Goal: Task Accomplishment & Management: Use online tool/utility

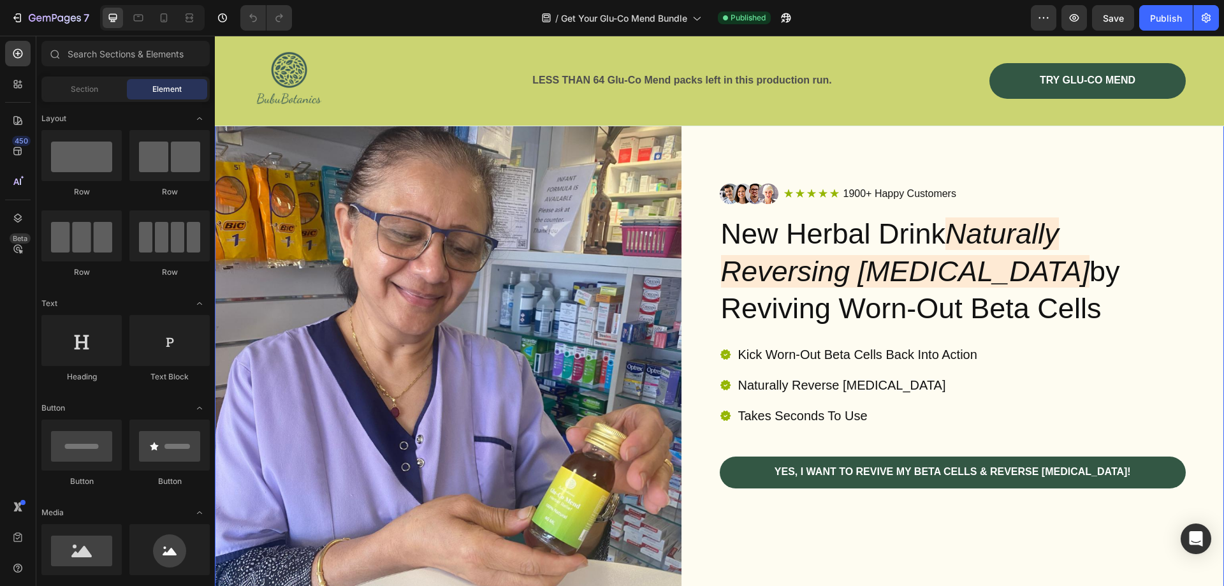
scroll to position [319, 0]
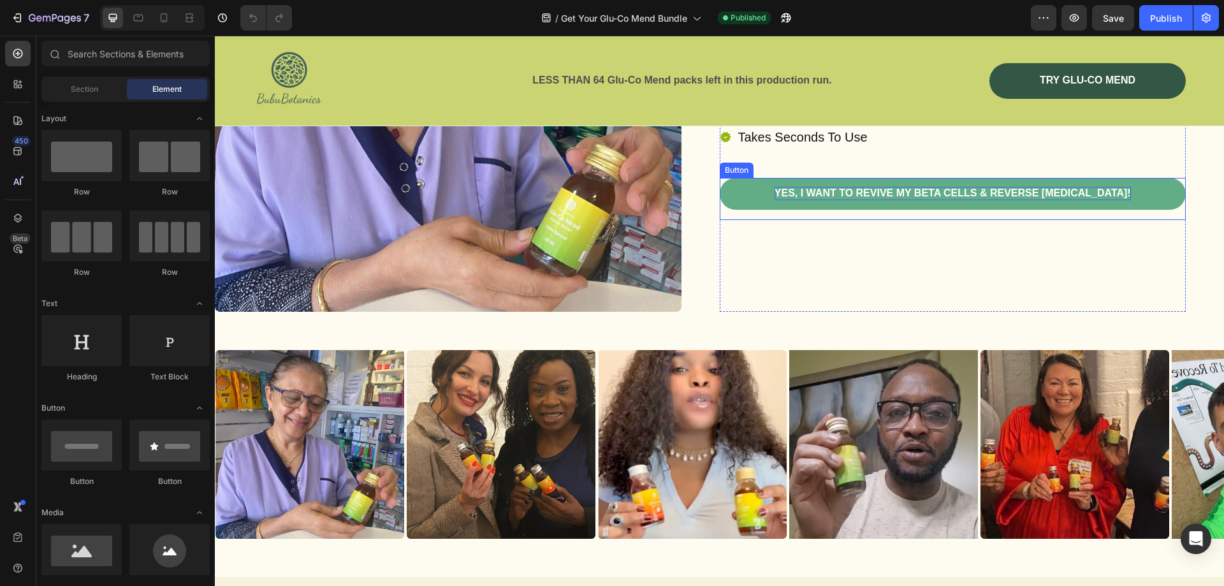
click at [869, 196] on p "YES, I WANT TO REVIVE MY BETA CELLS & REVERSE [MEDICAL_DATA]!" at bounding box center [952, 193] width 356 height 13
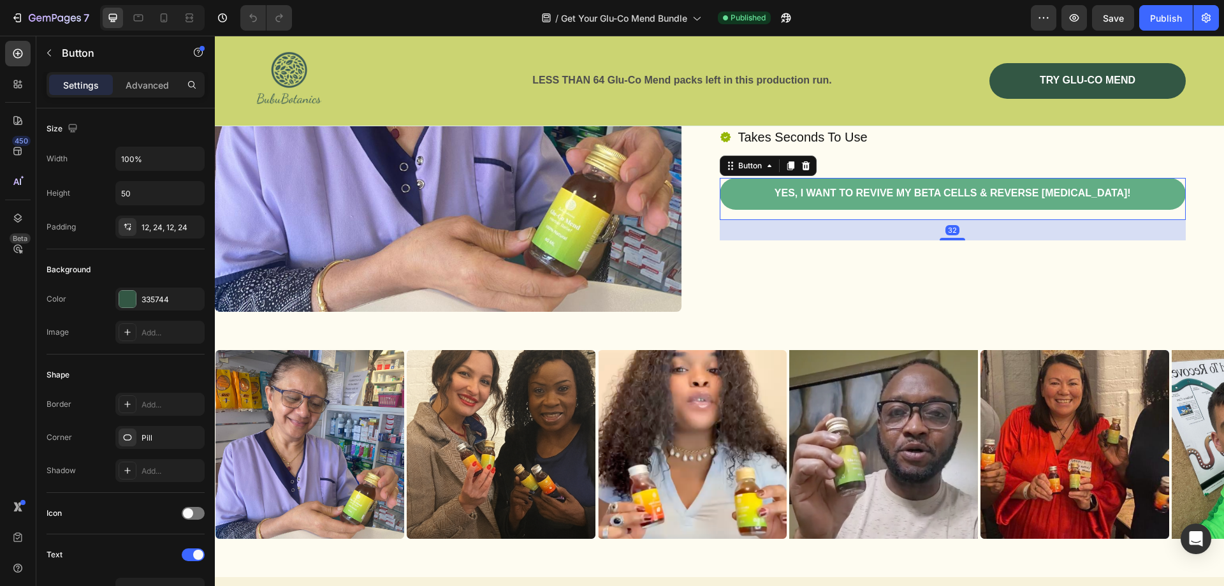
click at [744, 197] on link "YES, I WANT TO REVIVE MY BETA CELLS & REVERSE [MEDICAL_DATA]!" at bounding box center [952, 194] width 466 height 32
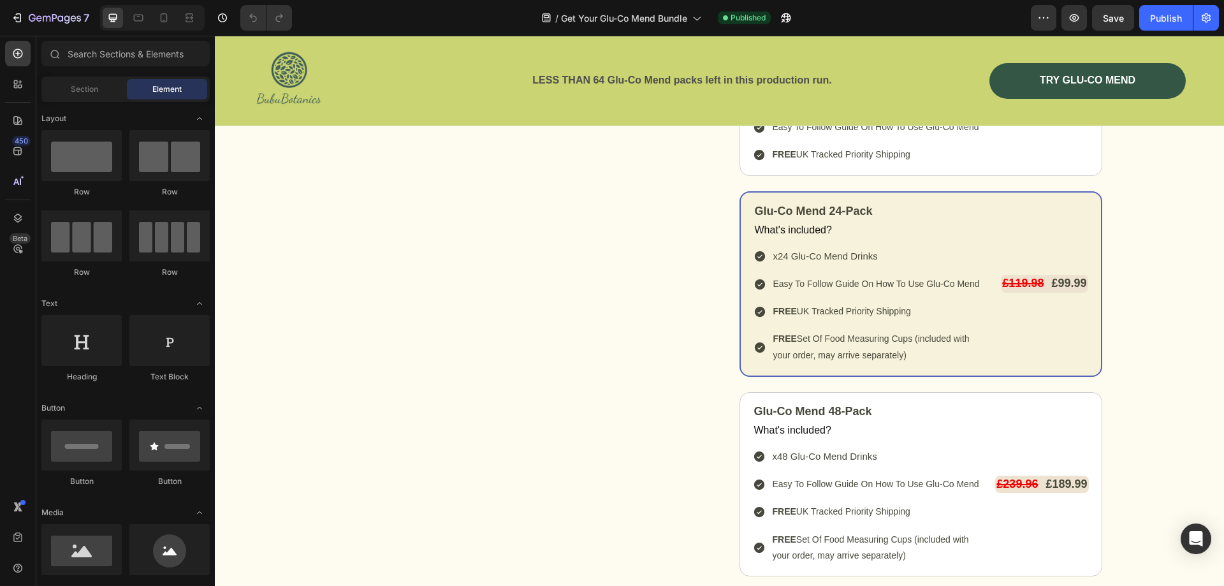
scroll to position [6087, 0]
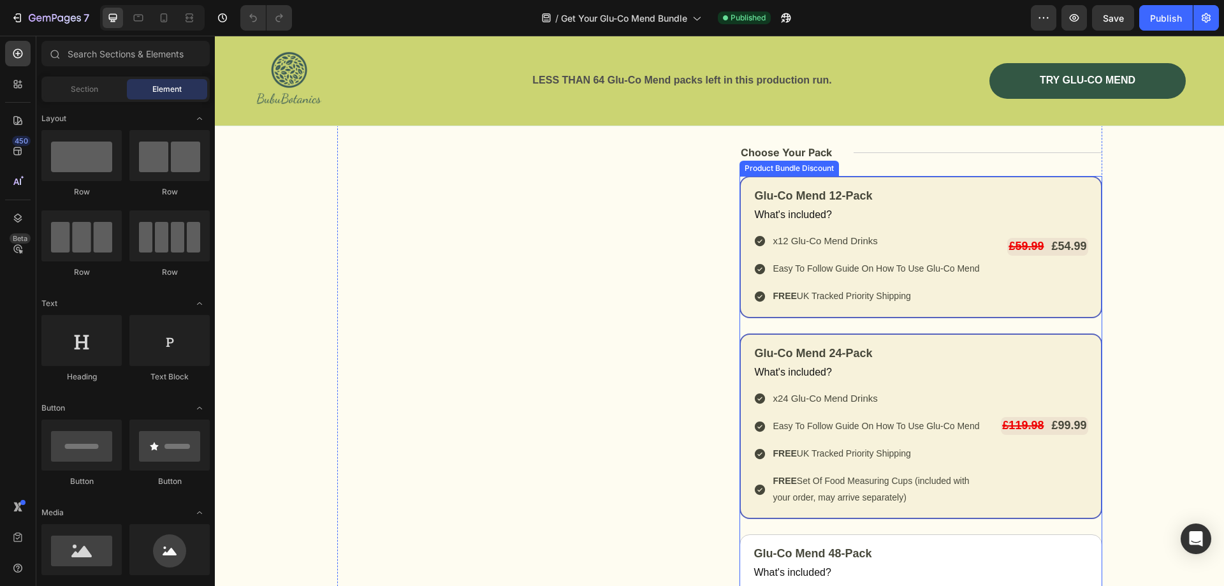
click at [739, 192] on div "Glu-Co Mend 12-Pack Text Block What's included? Text Block x12 Glu-Co Mend Drin…" at bounding box center [920, 247] width 363 height 142
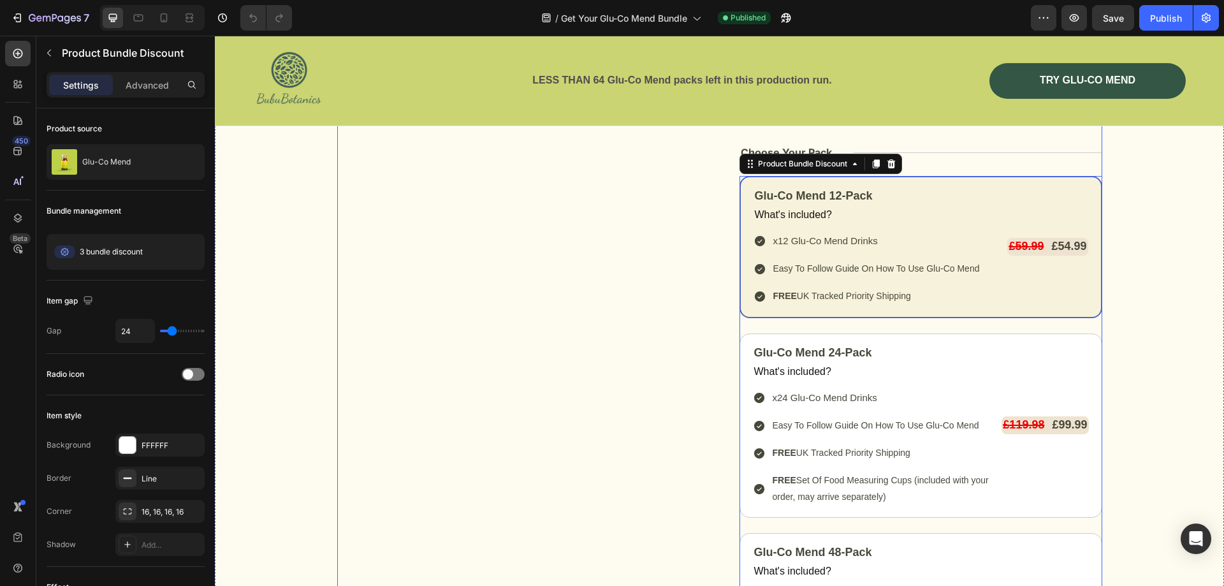
scroll to position [5769, 0]
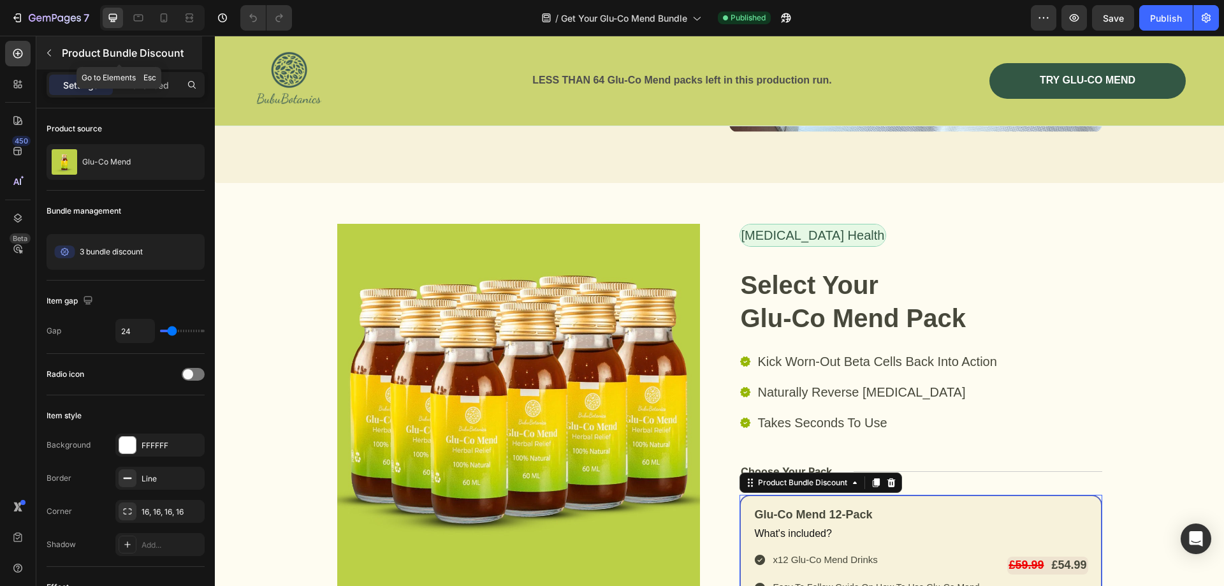
click at [48, 52] on icon "button" at bounding box center [49, 53] width 4 height 7
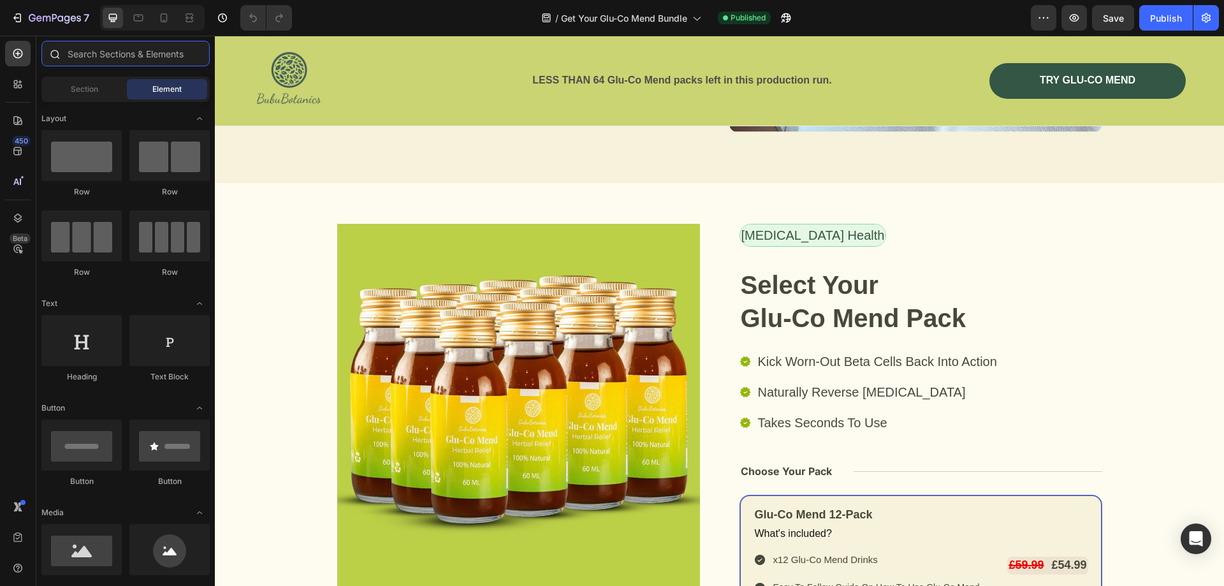
click at [95, 59] on input "text" at bounding box center [125, 53] width 168 height 25
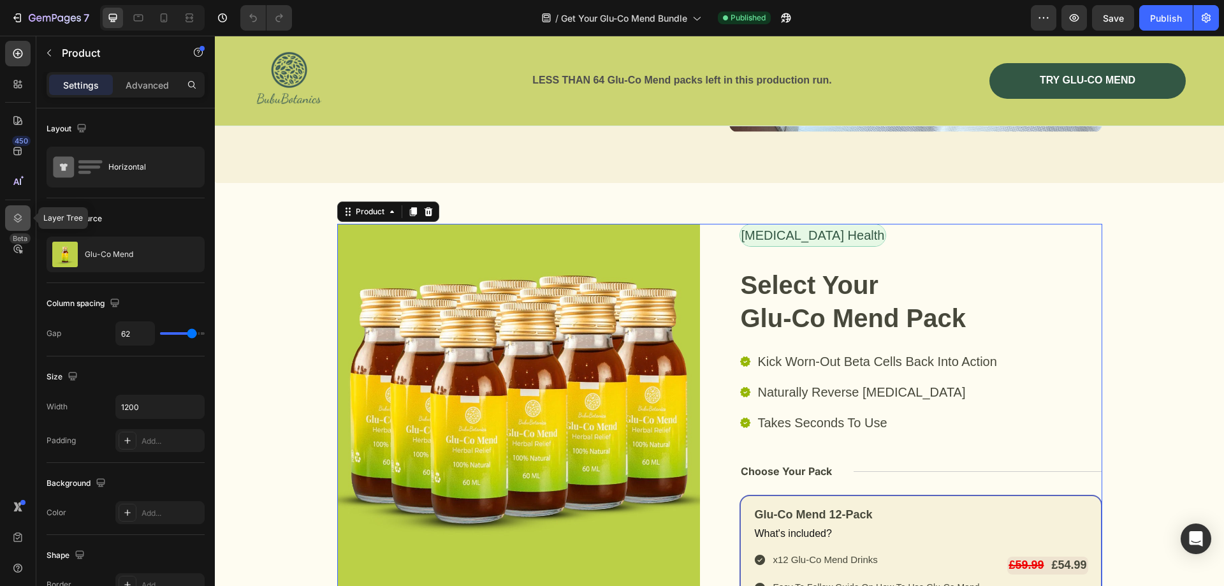
click at [23, 215] on icon at bounding box center [17, 218] width 13 height 13
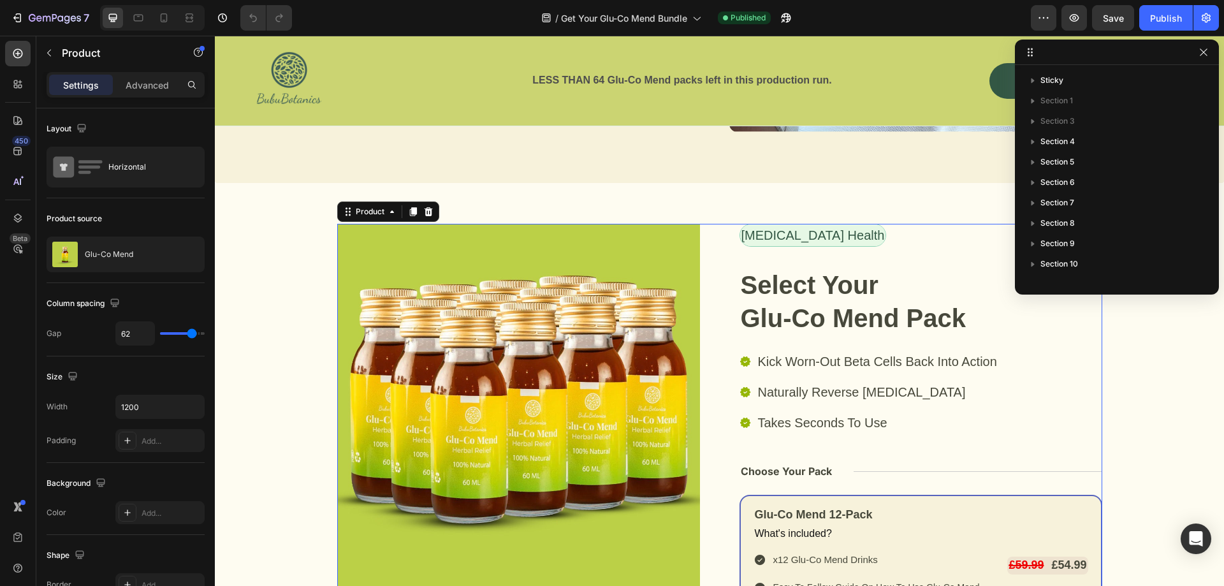
scroll to position [218, 0]
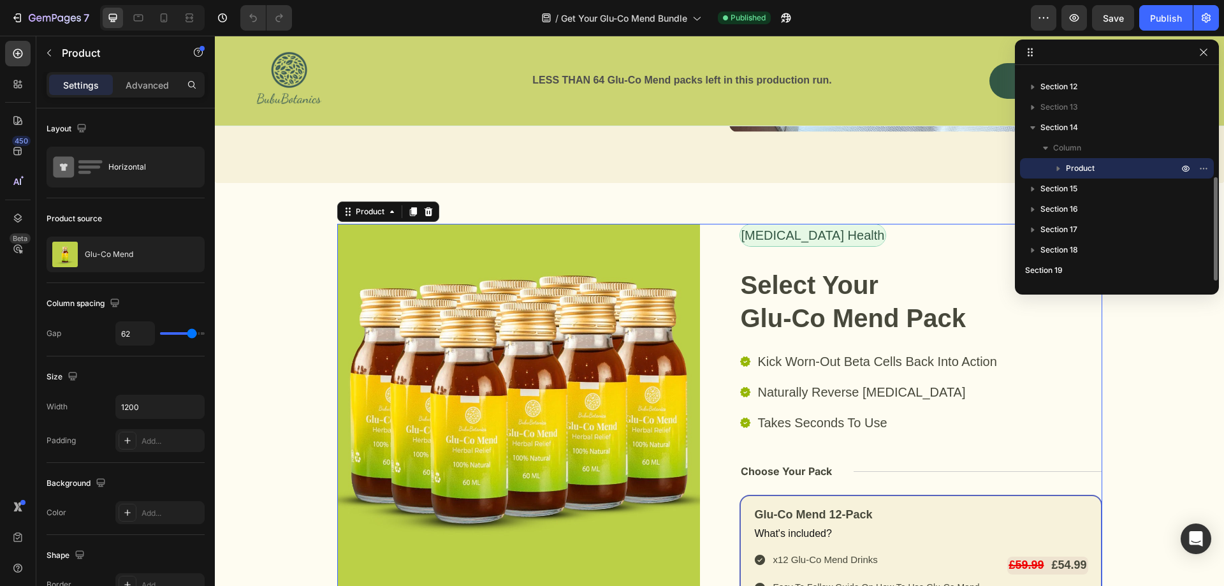
click at [1062, 170] on icon "button" at bounding box center [1057, 168] width 13 height 13
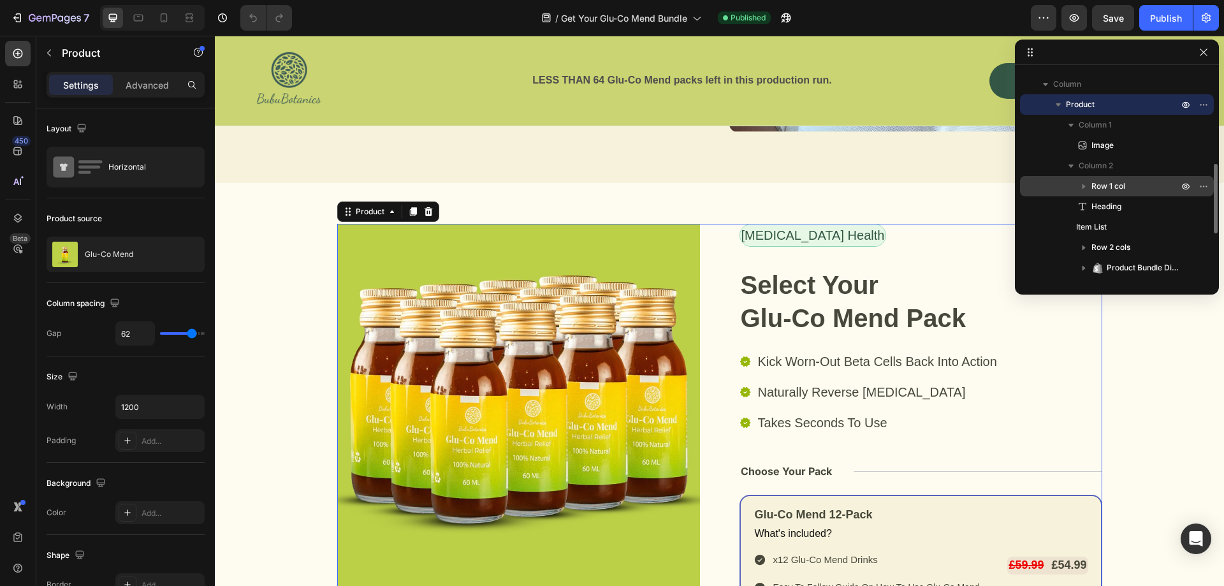
scroll to position [345, 0]
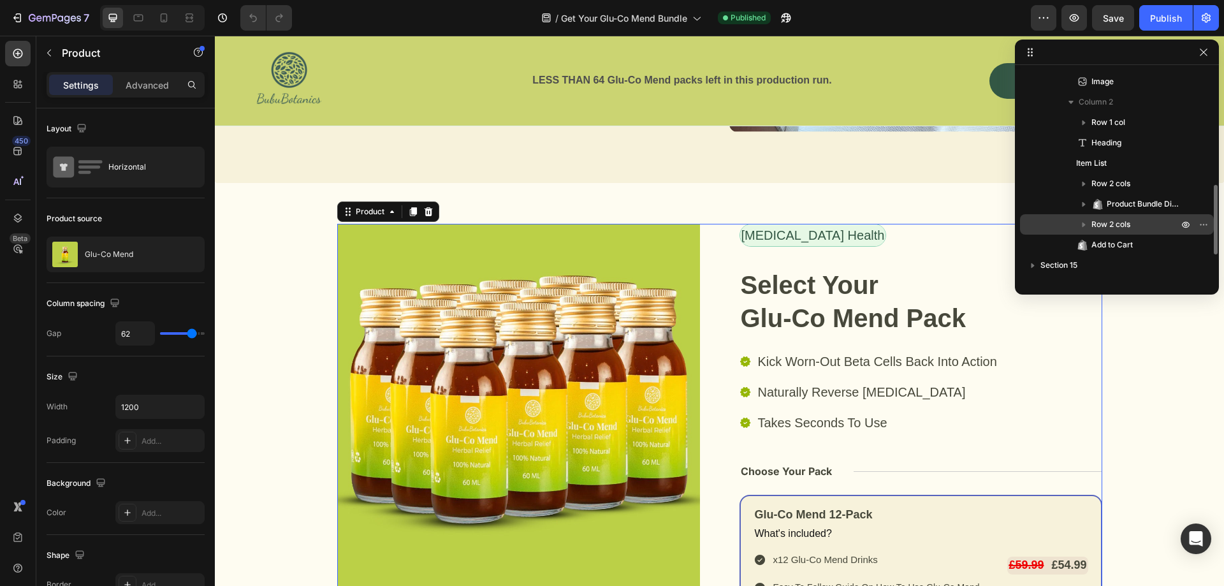
click at [1087, 224] on icon "button" at bounding box center [1083, 224] width 13 height 13
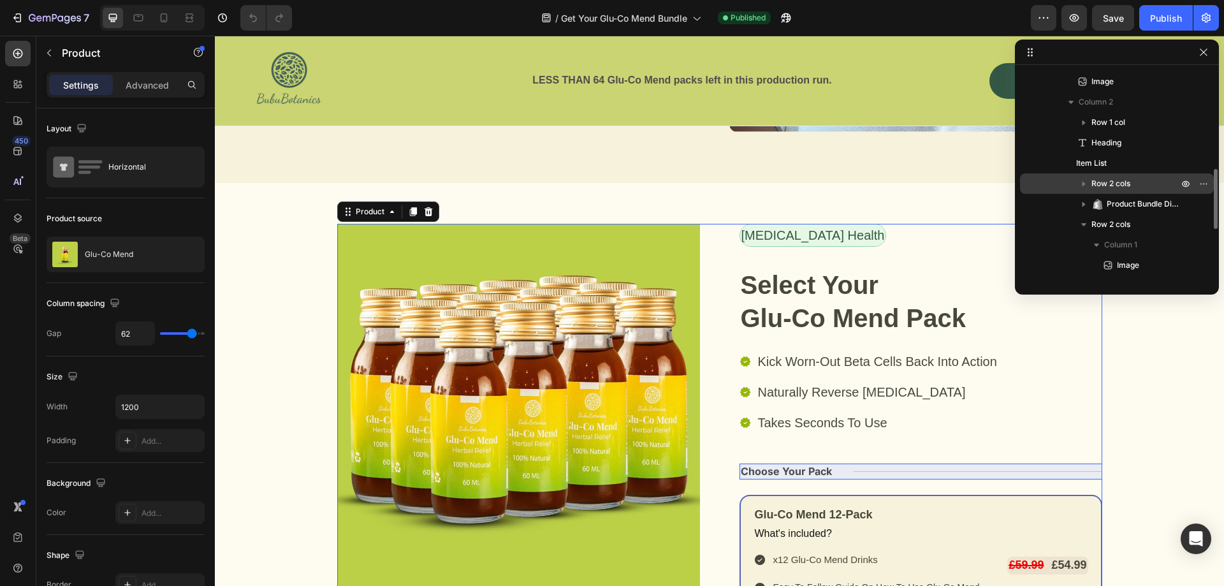
click at [1085, 185] on icon "button" at bounding box center [1083, 183] width 13 height 13
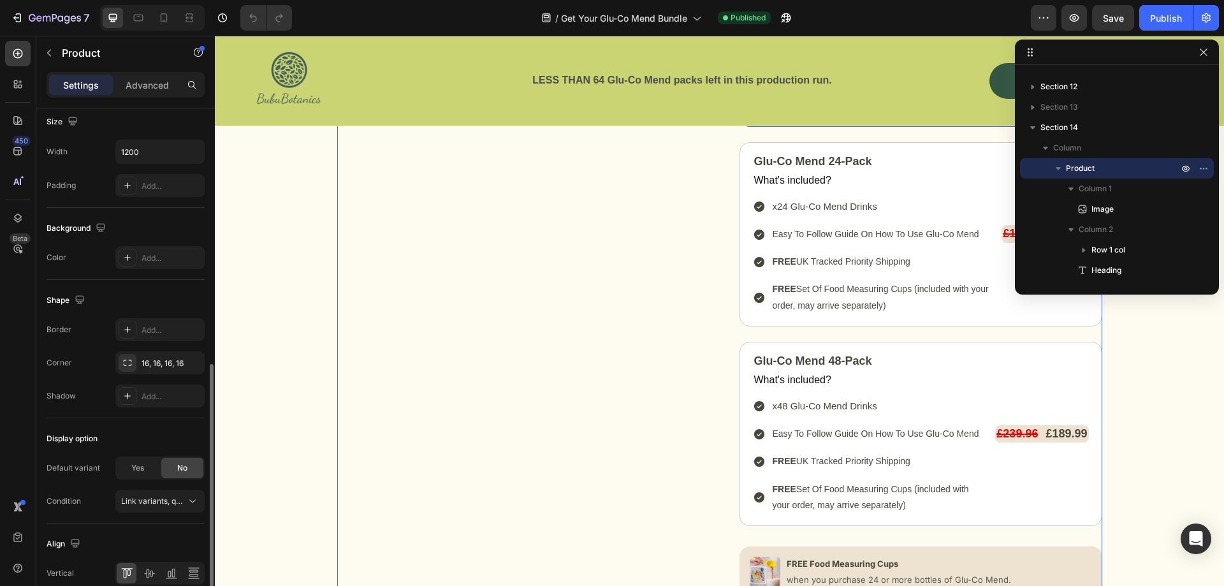
scroll to position [315, 0]
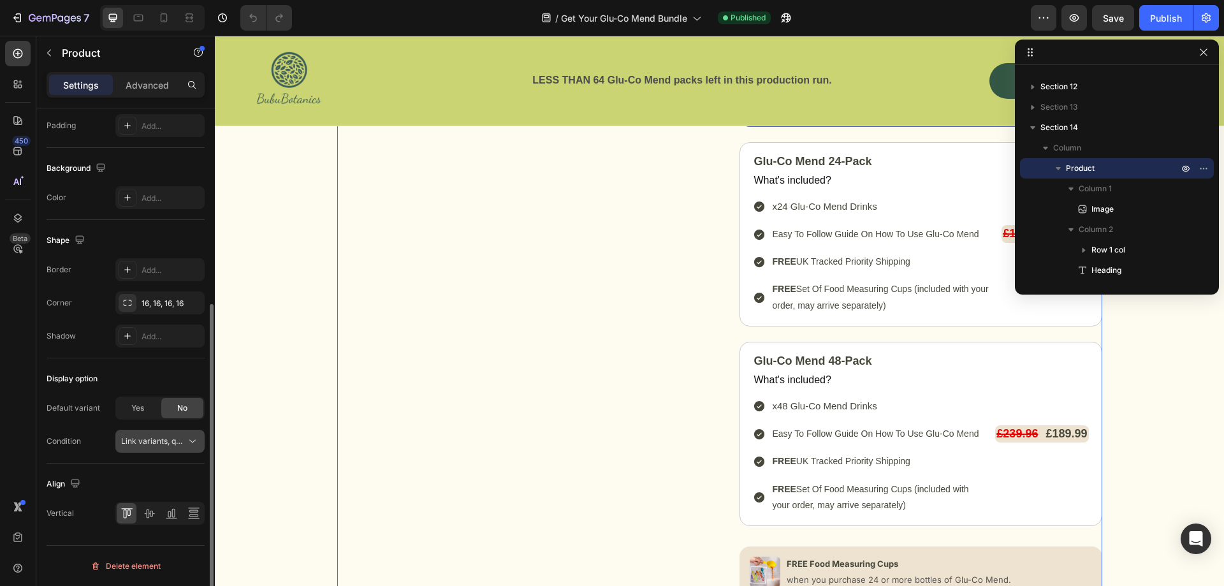
click at [145, 438] on span "Link variants, quantity <br> between same products" at bounding box center [215, 441] width 188 height 10
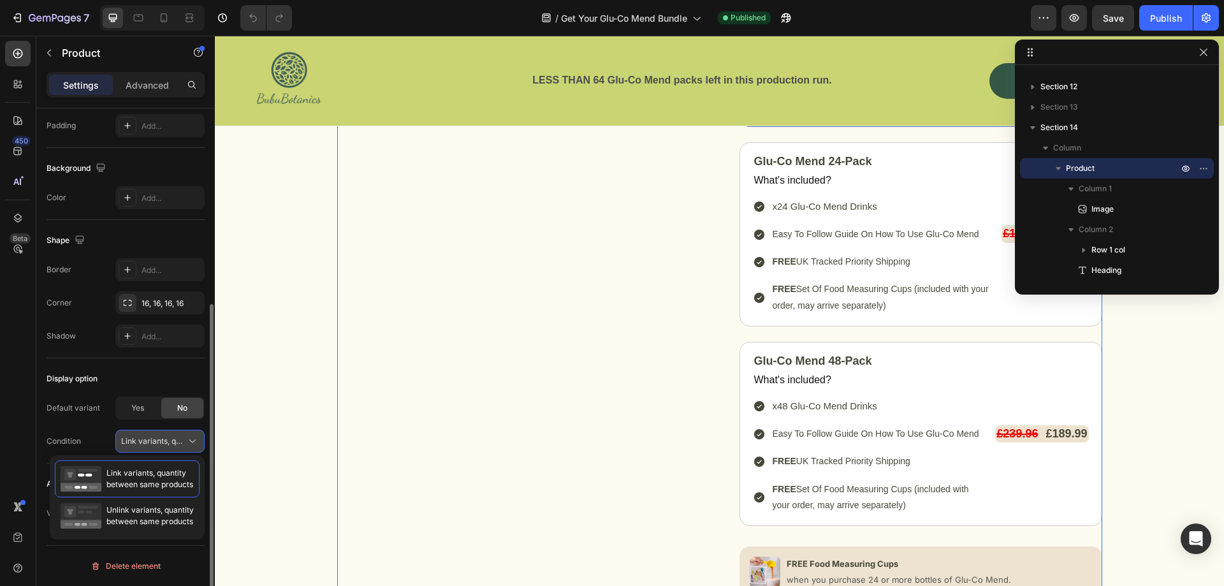
click at [145, 438] on span "Link variants, quantity <br> between same products" at bounding box center [215, 441] width 188 height 10
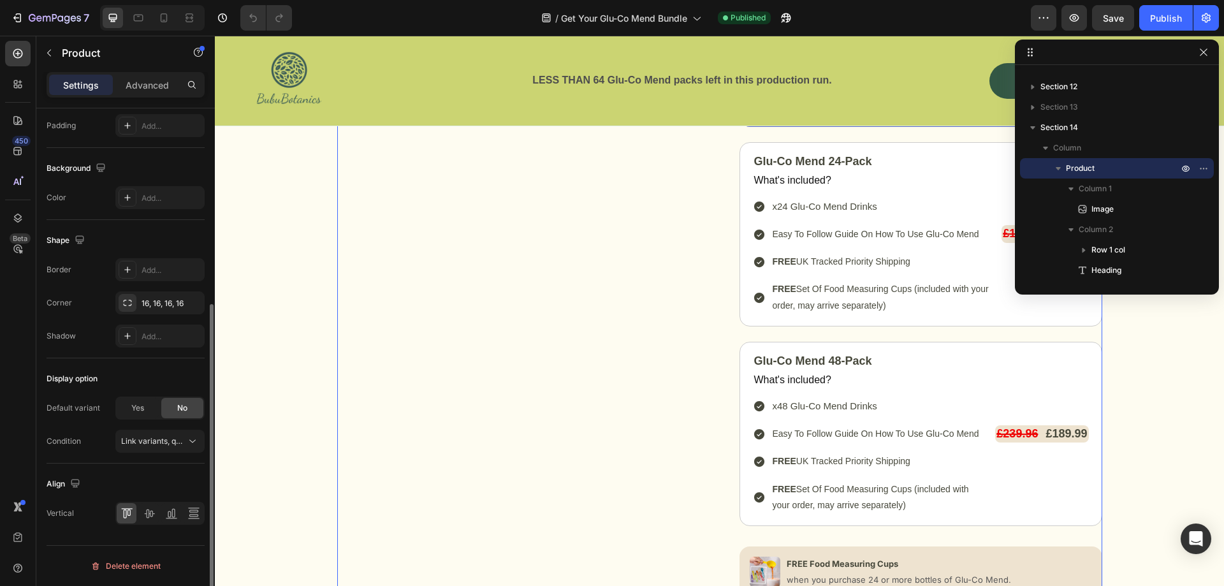
click at [151, 378] on div "Display option" at bounding box center [126, 378] width 158 height 20
click at [81, 408] on div "Default variant" at bounding box center [74, 407] width 54 height 11
click at [139, 387] on div "Display option" at bounding box center [126, 378] width 158 height 20
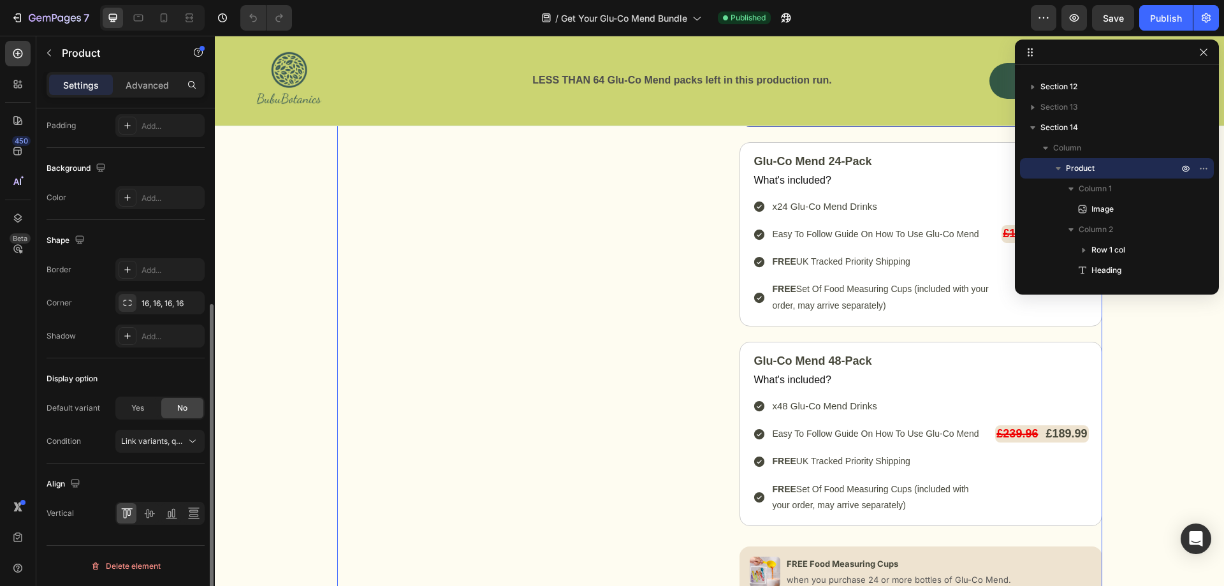
scroll to position [0, 0]
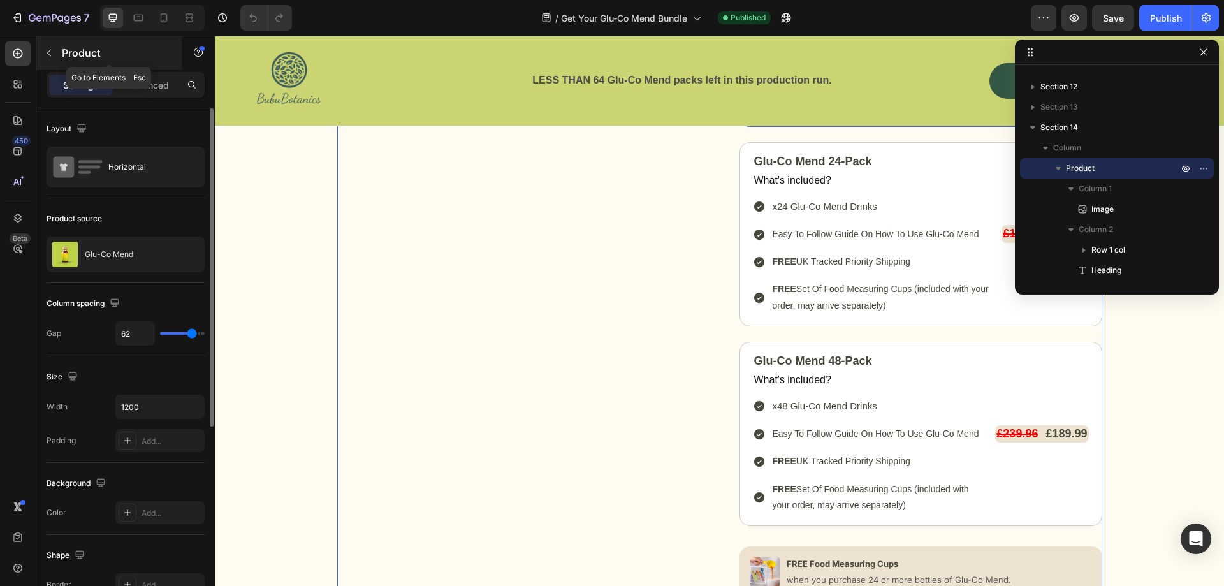
click at [44, 59] on button "button" at bounding box center [49, 53] width 20 height 20
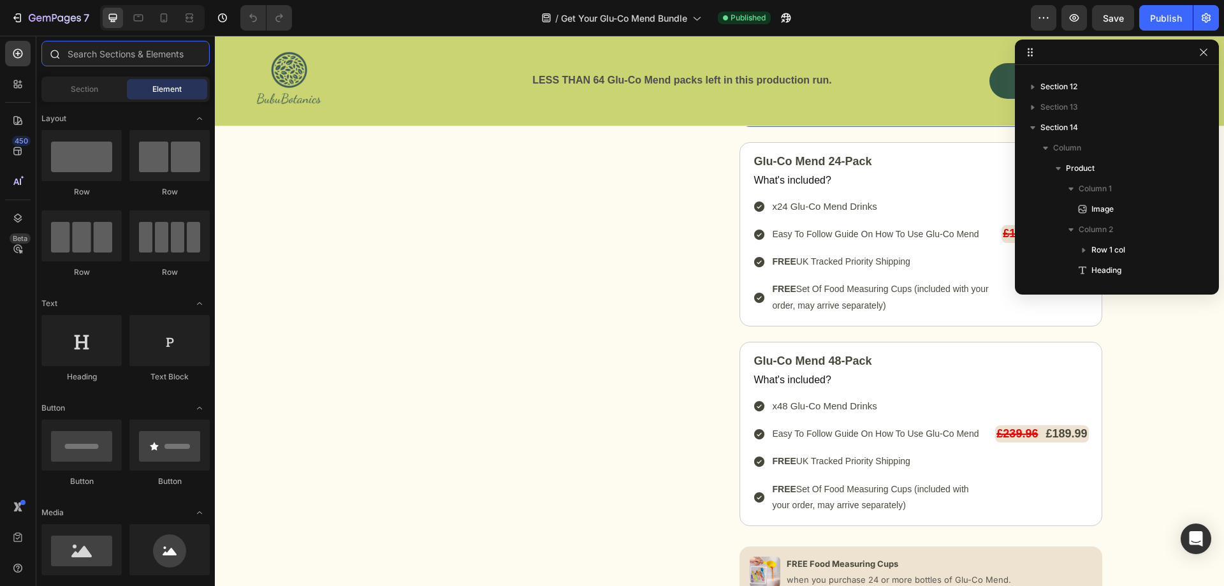
click at [112, 61] on input "text" at bounding box center [125, 53] width 168 height 25
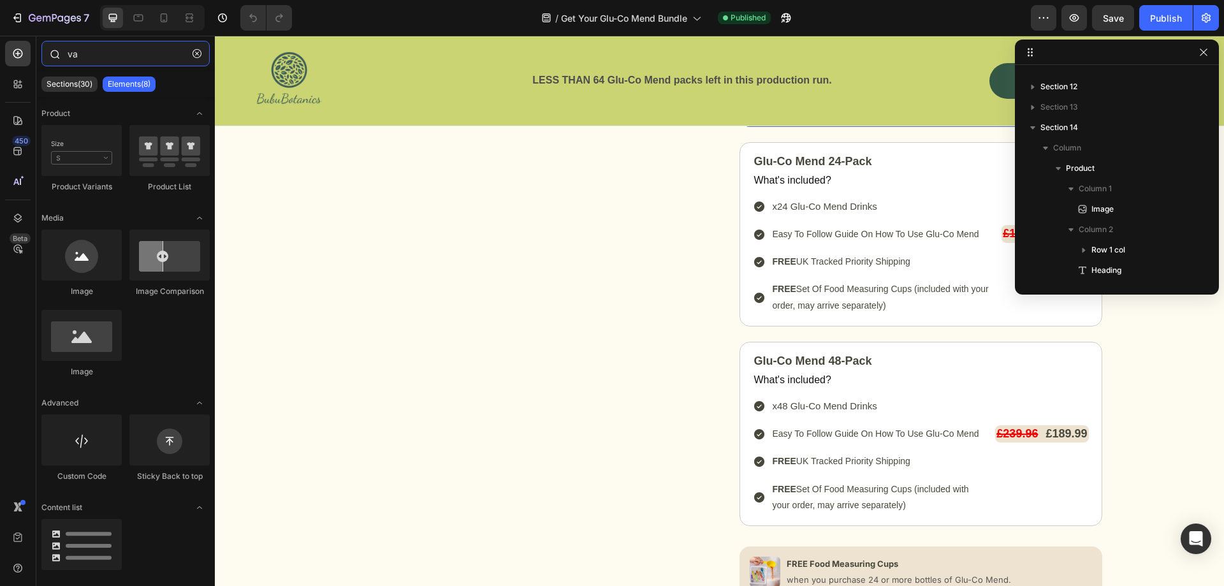
click at [96, 55] on input "va" at bounding box center [125, 53] width 168 height 25
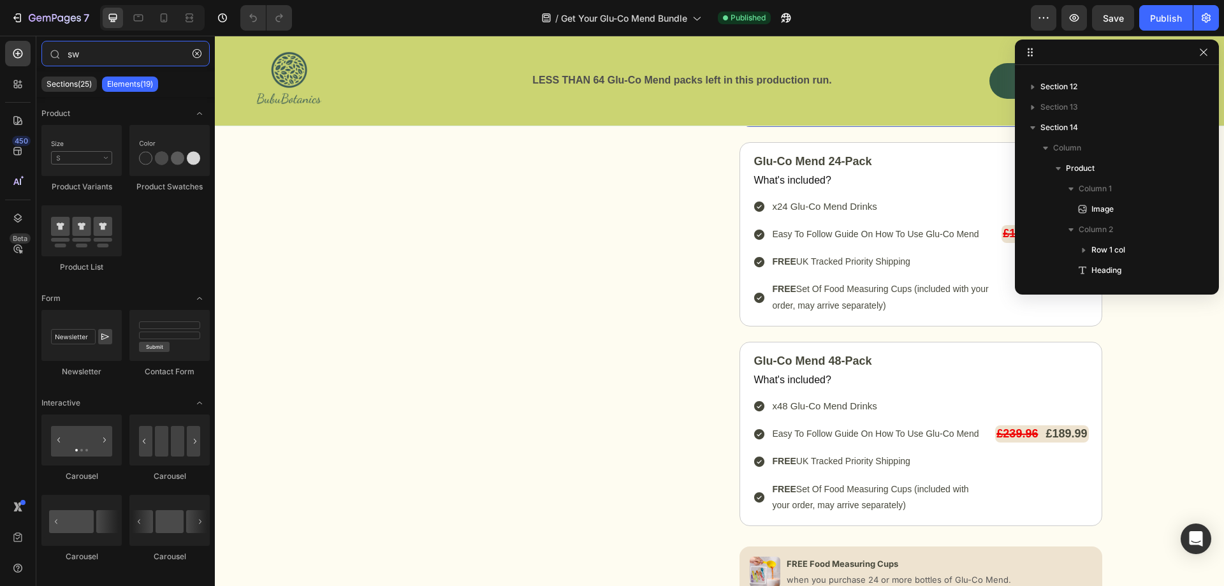
type input "sw"
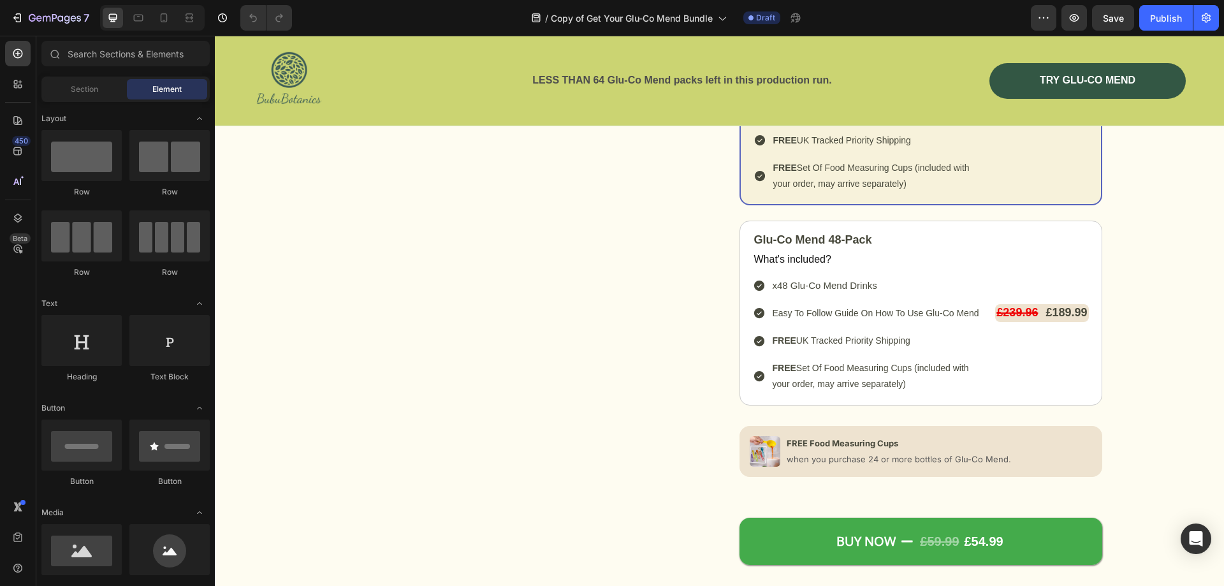
scroll to position [6819, 0]
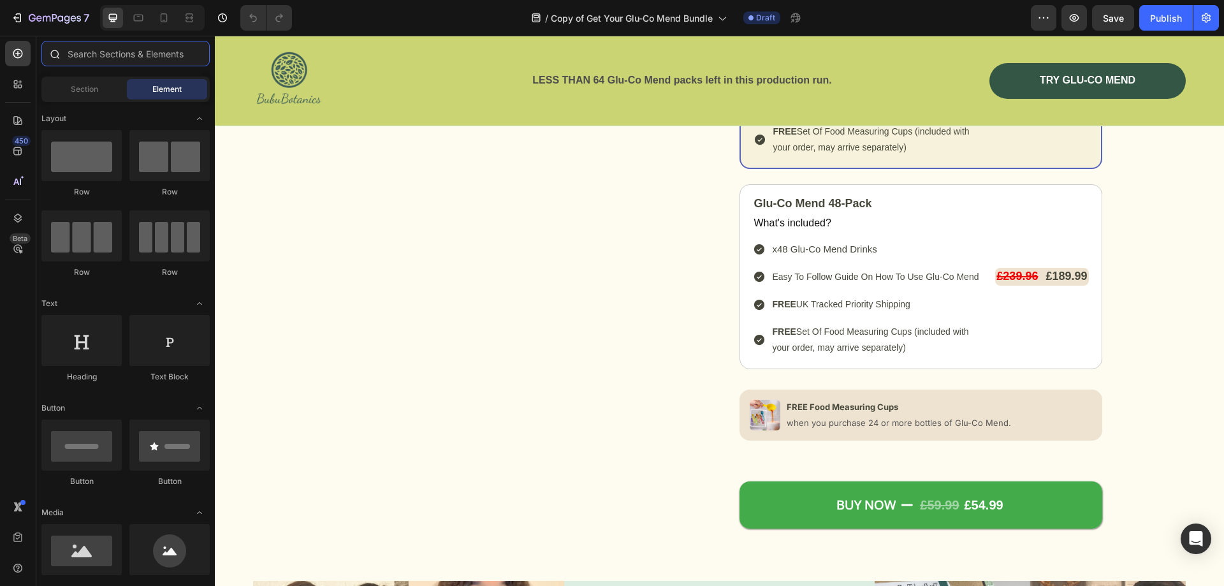
click at [75, 55] on input "text" at bounding box center [125, 53] width 168 height 25
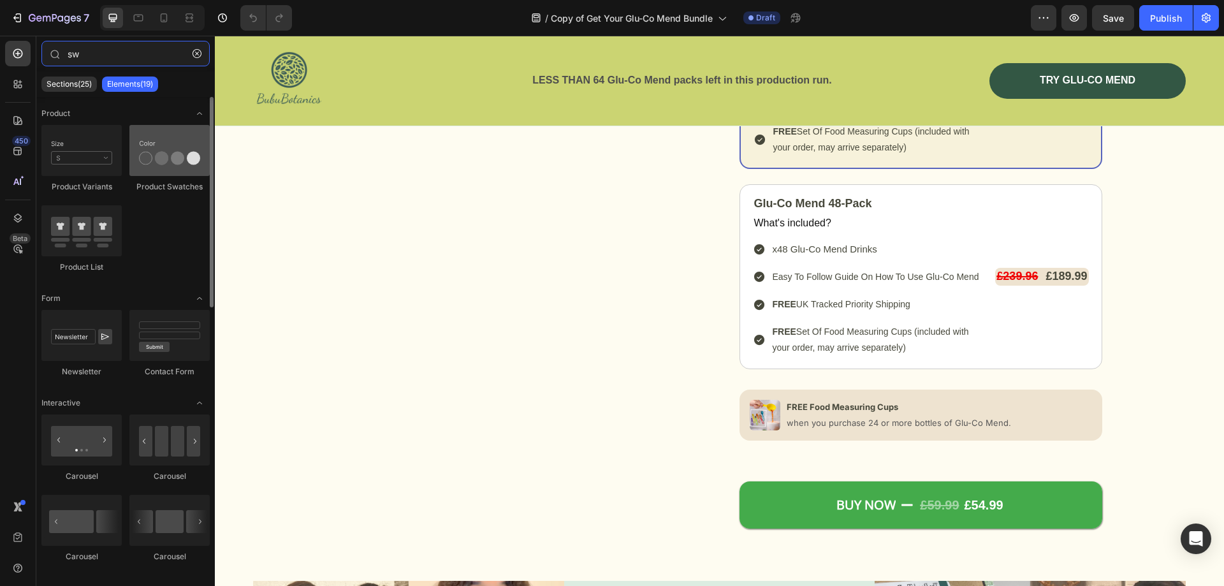
type input "sw"
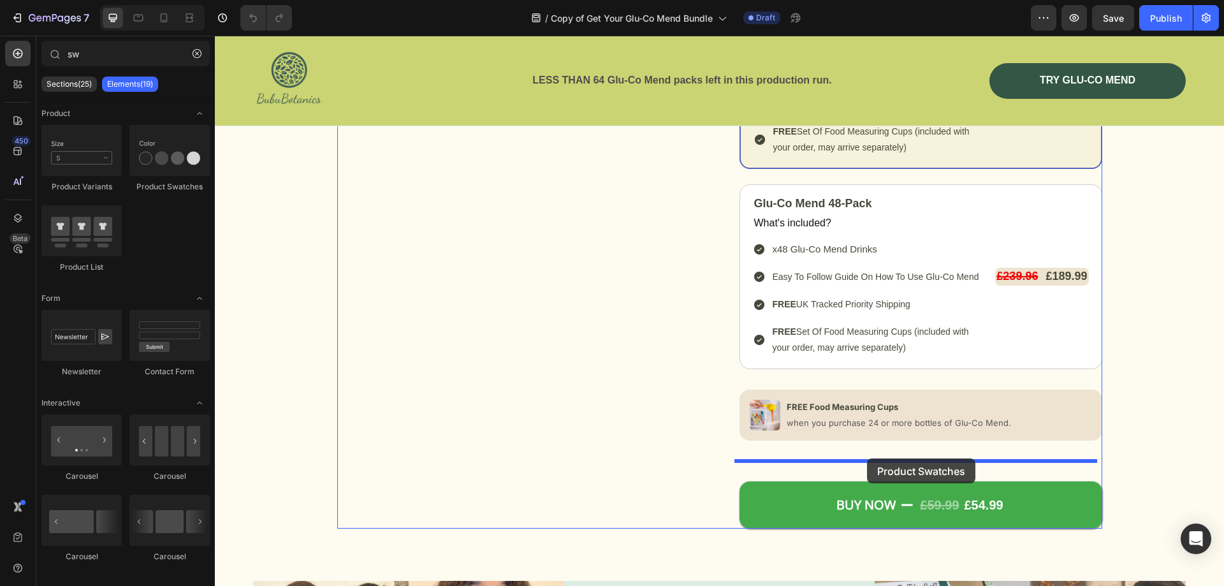
drag, startPoint x: 357, startPoint y: 198, endPoint x: 867, endPoint y: 458, distance: 572.3
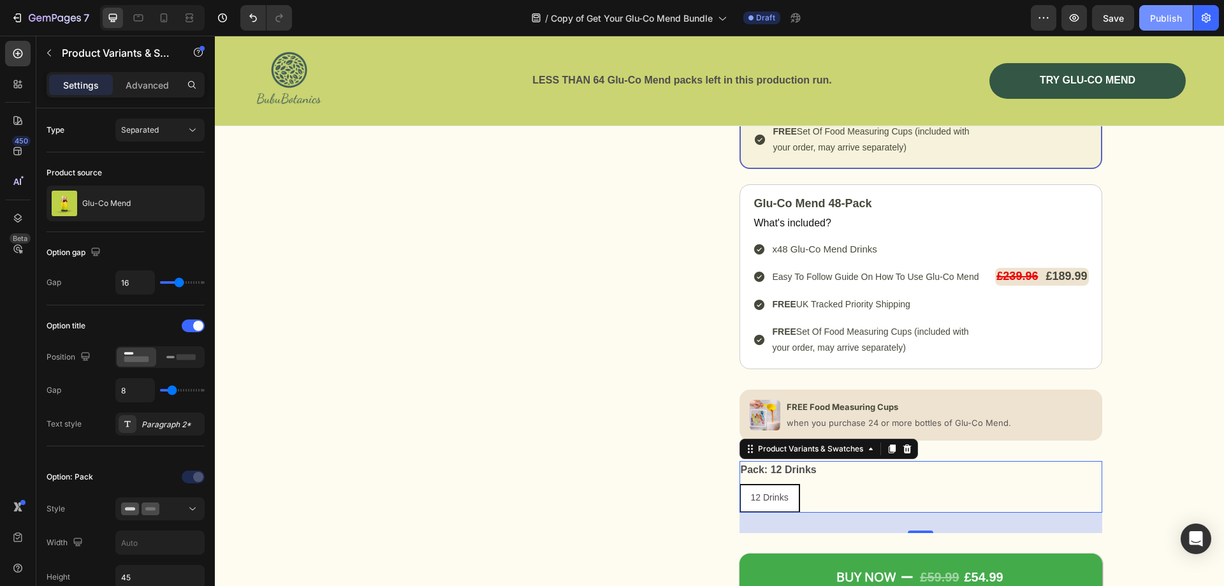
click at [1161, 18] on div "Publish" at bounding box center [1166, 17] width 32 height 13
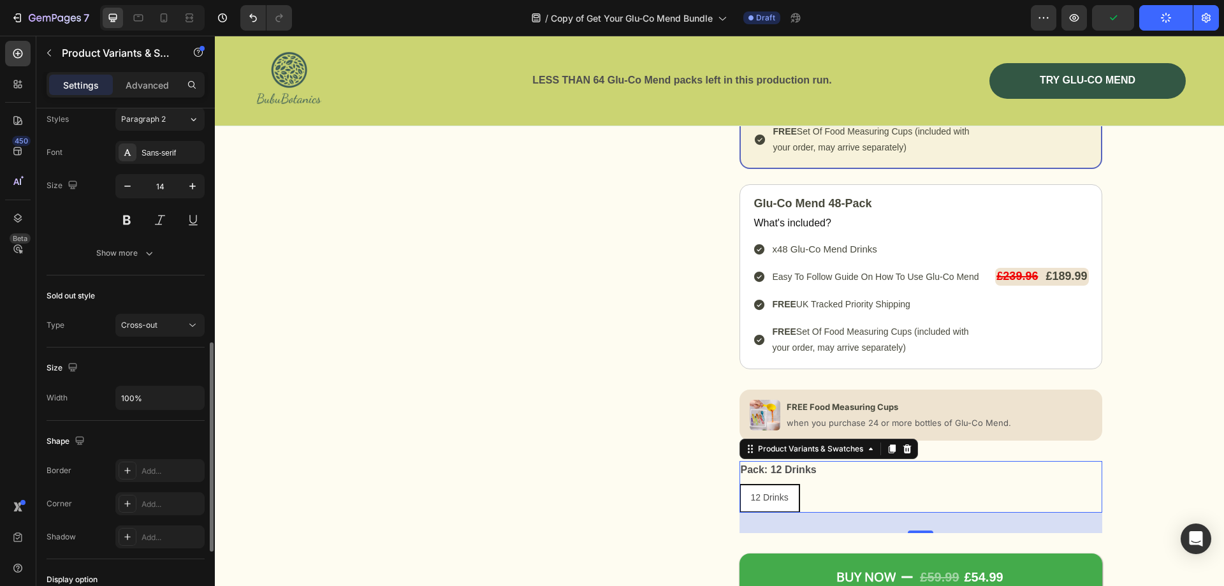
scroll to position [746, 0]
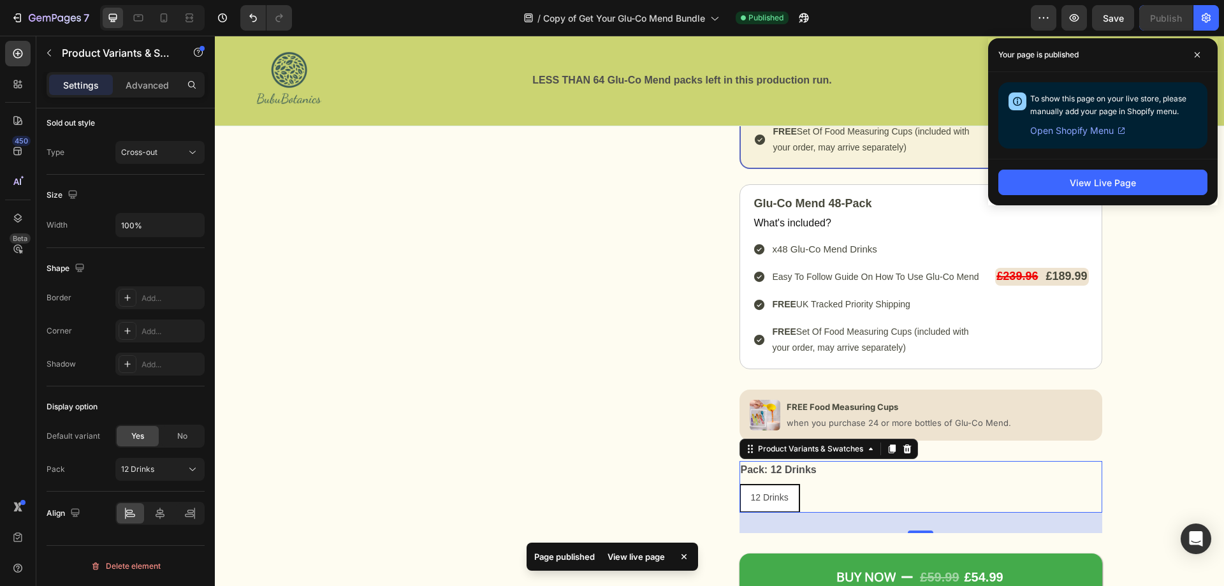
click at [627, 556] on div "View live page" at bounding box center [636, 556] width 73 height 18
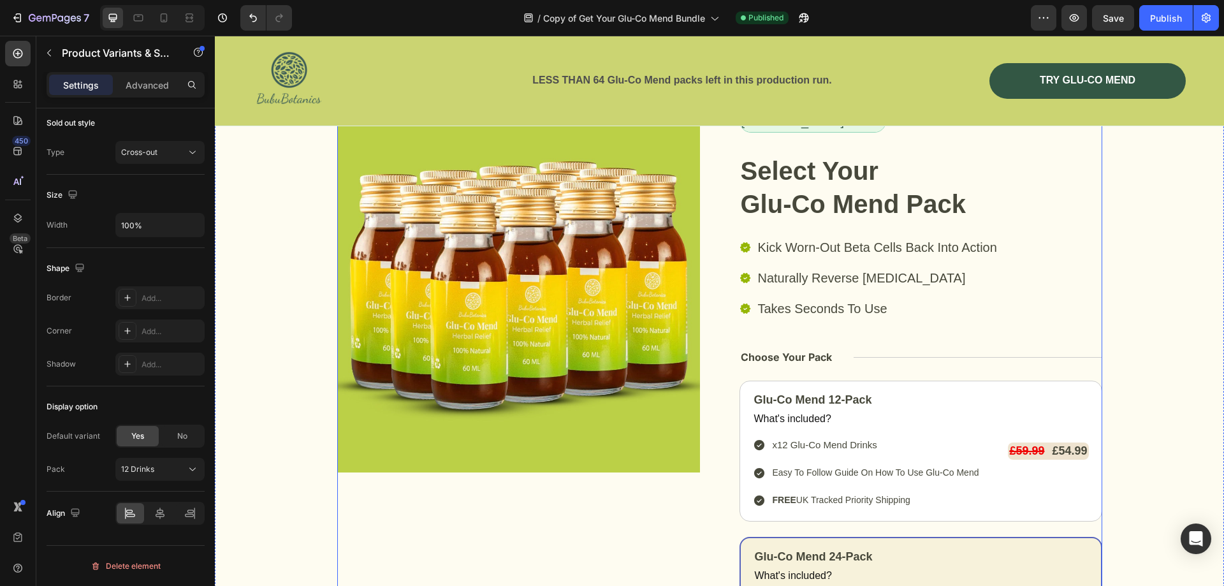
scroll to position [6182, 0]
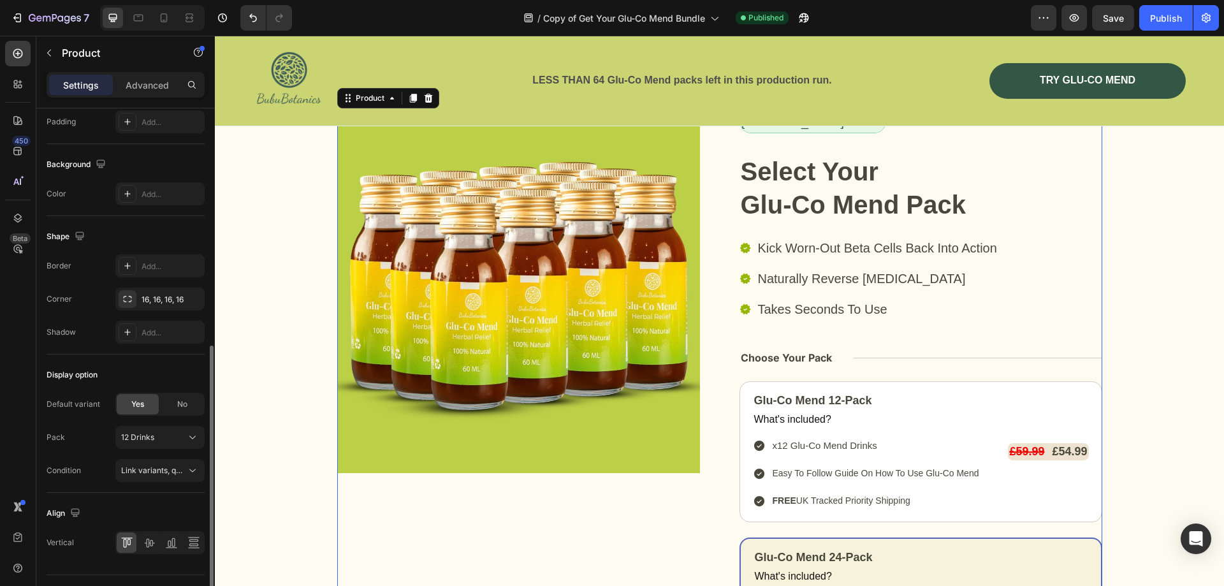
scroll to position [348, 0]
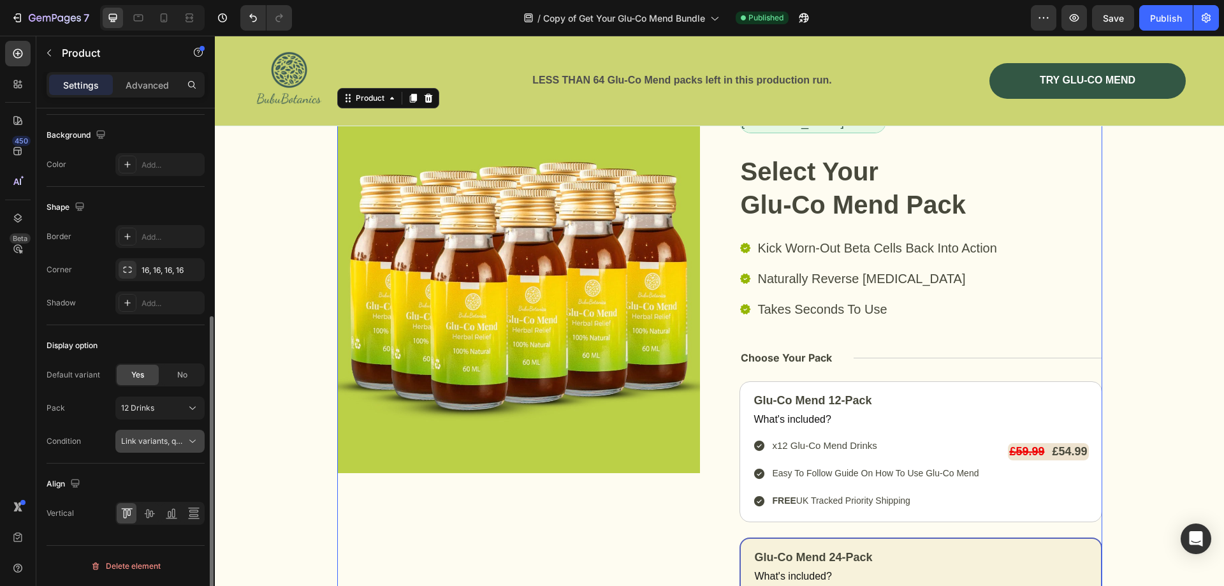
click at [145, 444] on span "Link variants, quantity <br> between same products" at bounding box center [215, 441] width 188 height 10
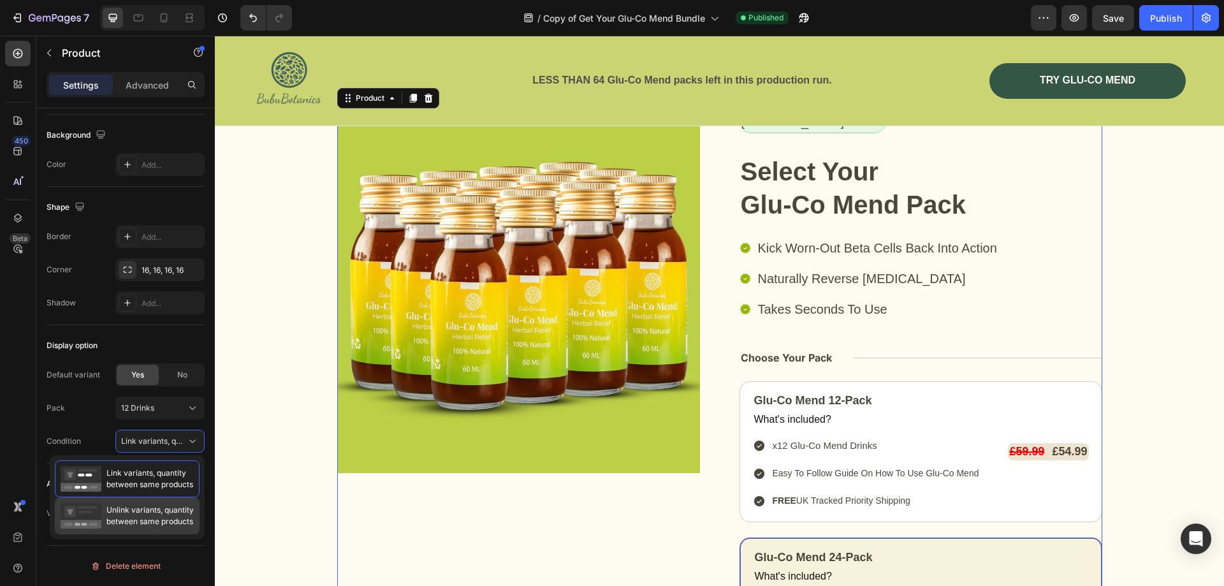
click at [127, 510] on span "Unlink variants, quantity between same products" at bounding box center [149, 515] width 87 height 23
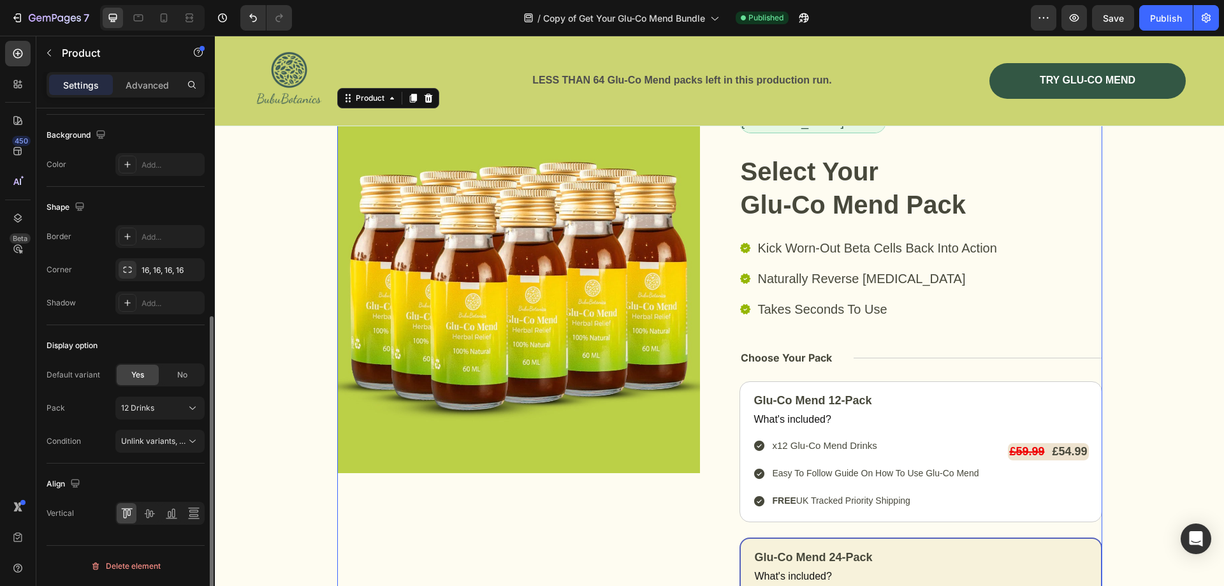
click at [147, 344] on div "Display option" at bounding box center [126, 345] width 158 height 20
click at [1166, 16] on div "Publish" at bounding box center [1166, 17] width 32 height 13
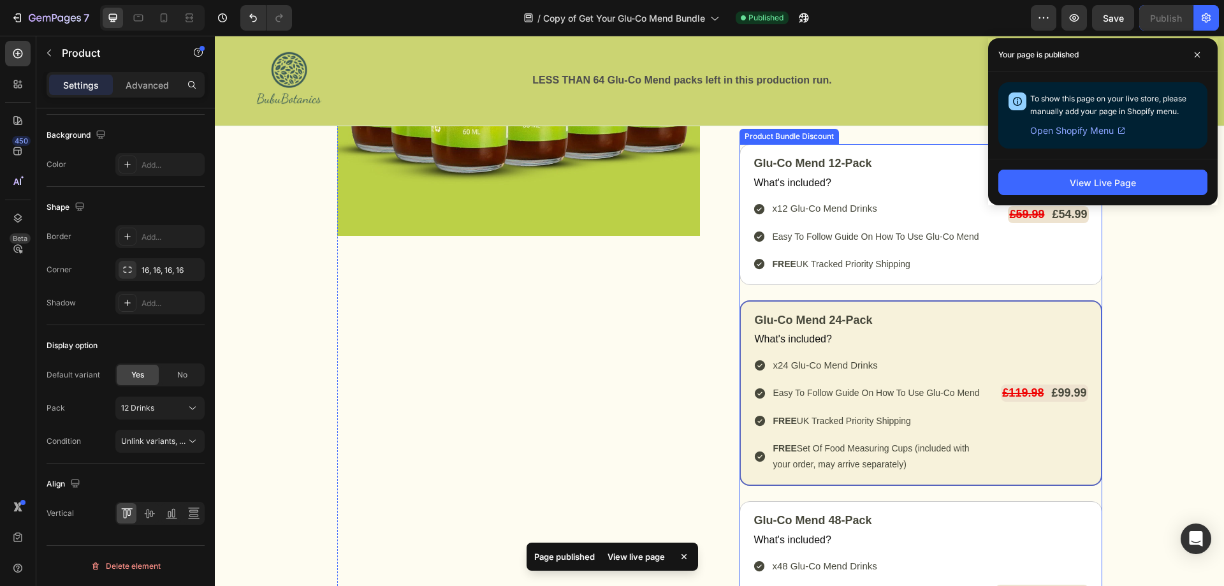
scroll to position [6436, 0]
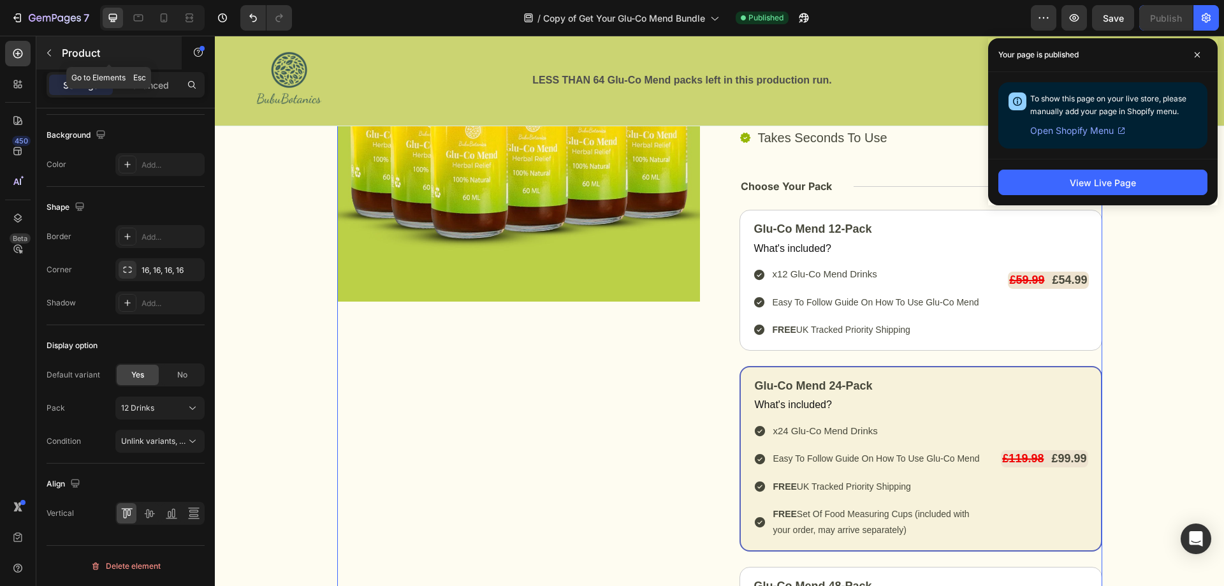
click at [53, 52] on icon "button" at bounding box center [49, 53] width 10 height 10
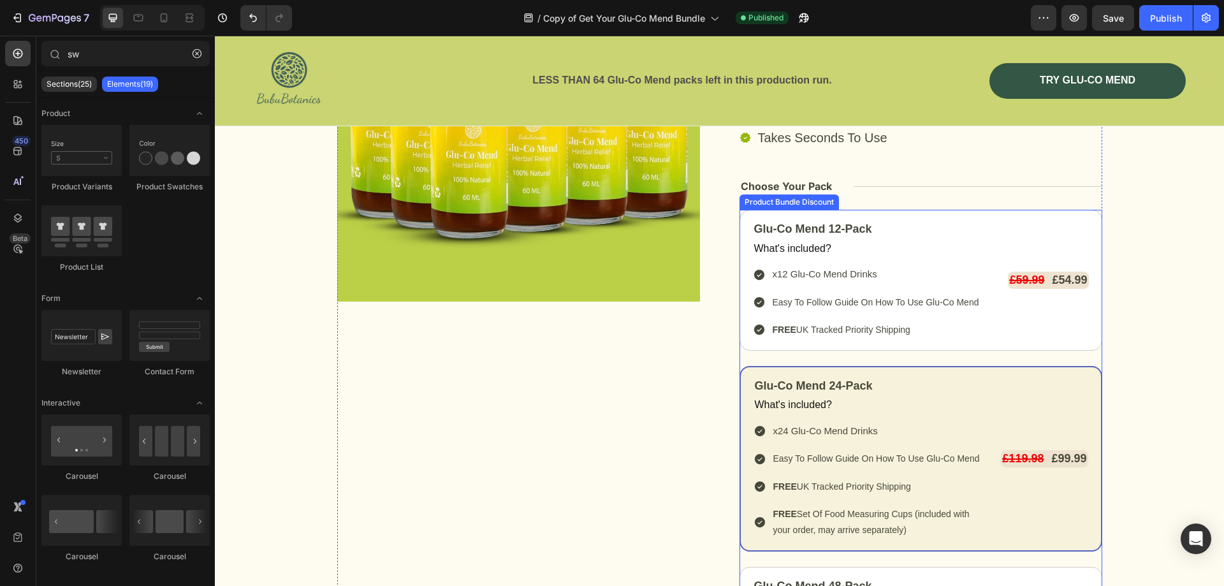
click at [746, 204] on div "Product Bundle Discount" at bounding box center [789, 201] width 94 height 11
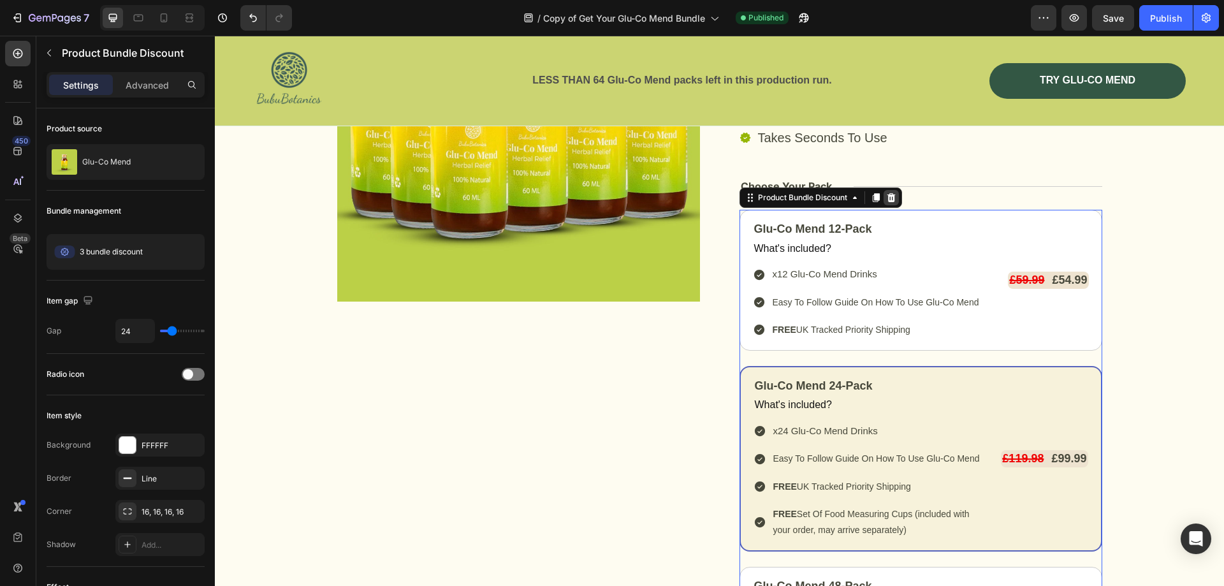
click at [887, 198] on icon at bounding box center [890, 197] width 8 height 9
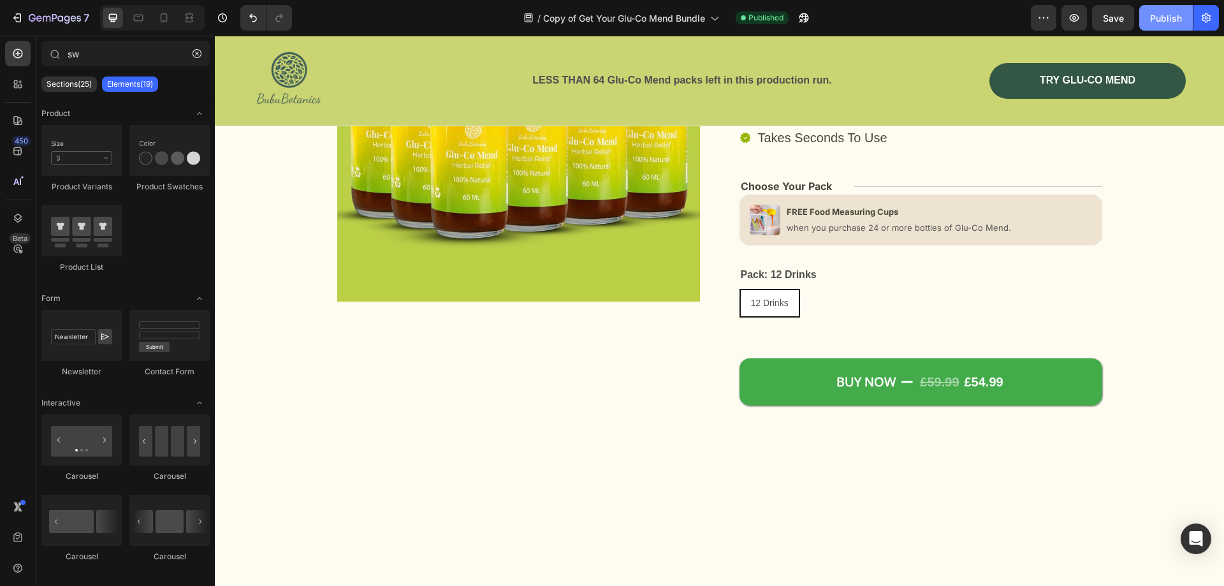
click at [1159, 15] on div "Publish" at bounding box center [1166, 17] width 32 height 13
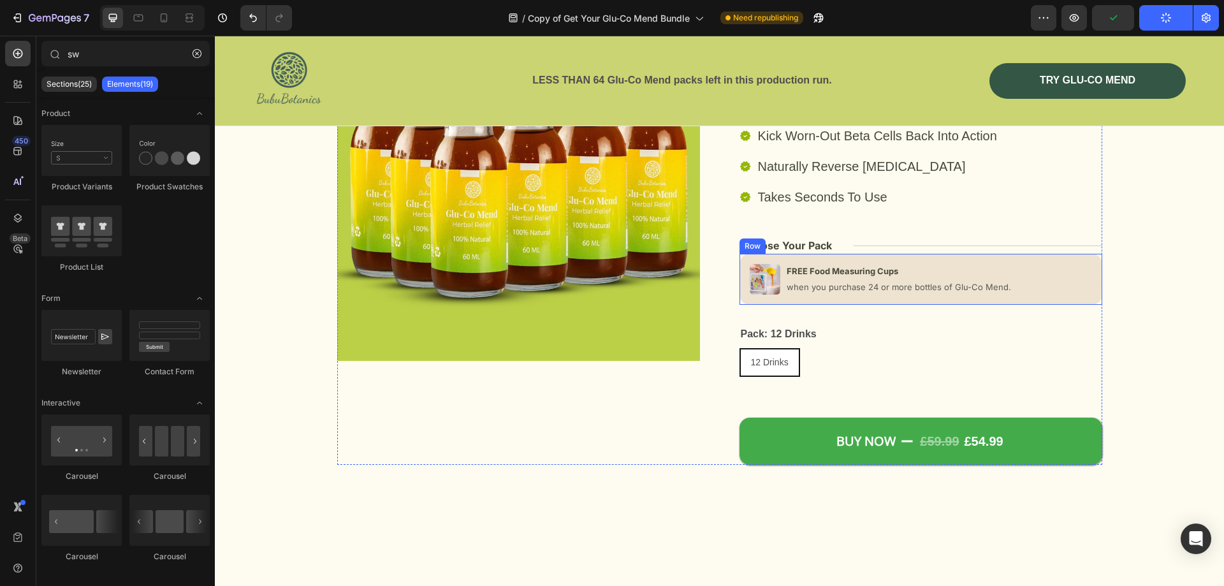
scroll to position [6309, 0]
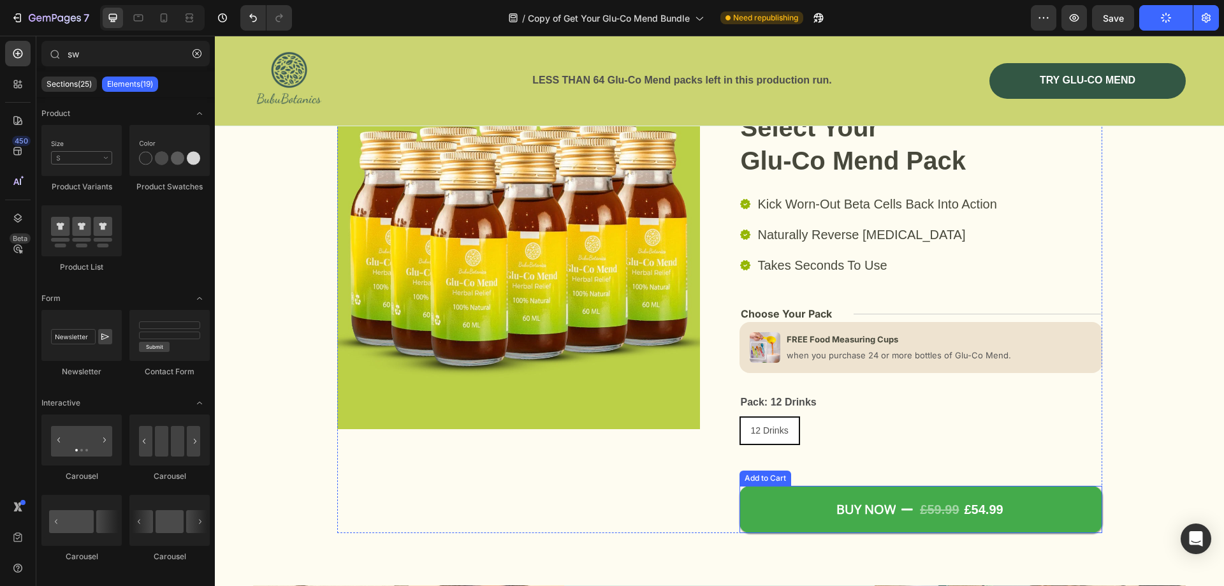
click at [757, 478] on div "Add to Cart" at bounding box center [765, 477] width 47 height 11
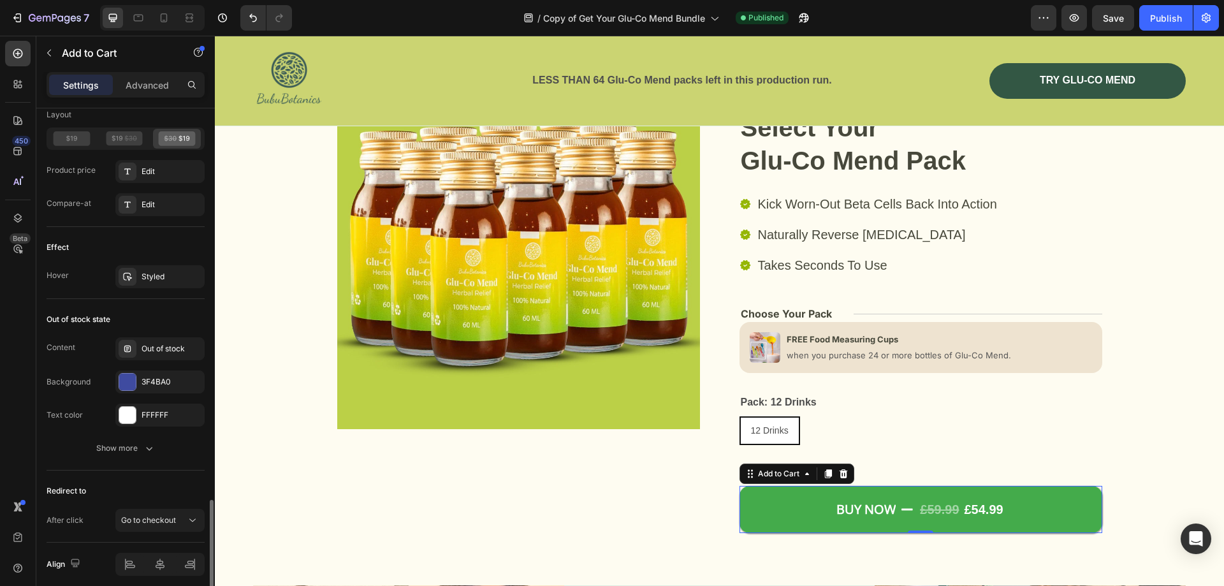
scroll to position [1007, 0]
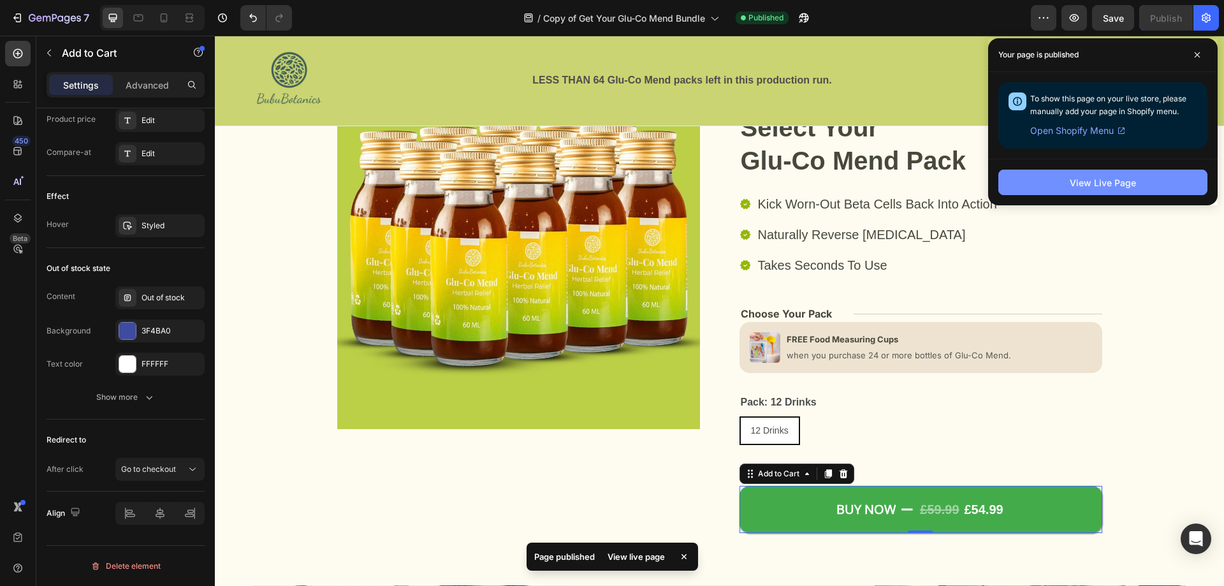
click at [1027, 180] on button "View Live Page" at bounding box center [1102, 182] width 209 height 25
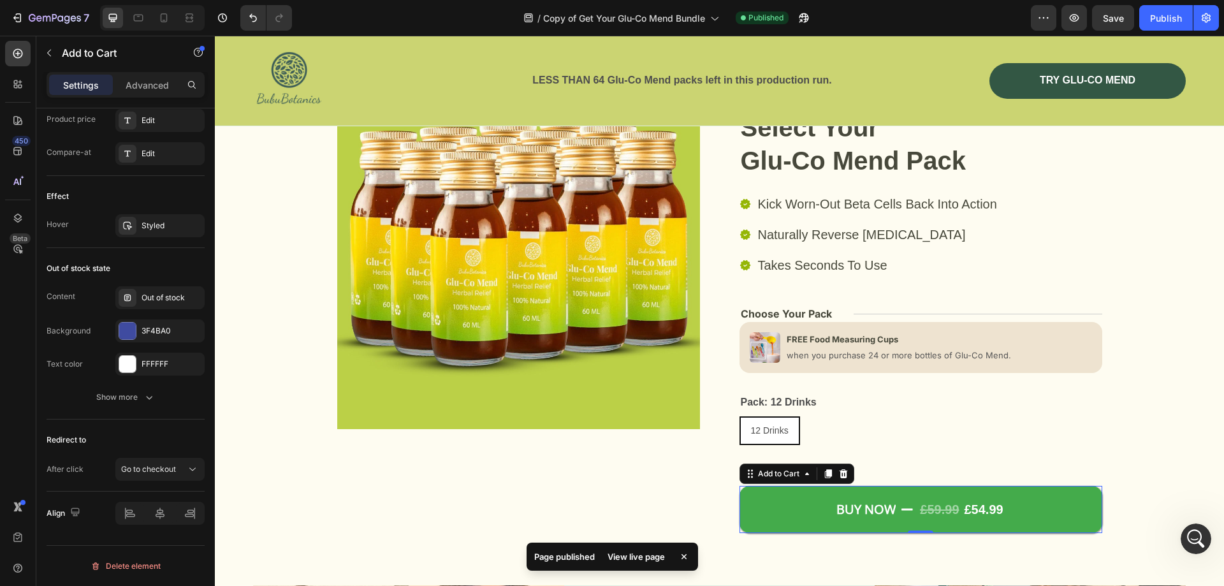
scroll to position [0, 0]
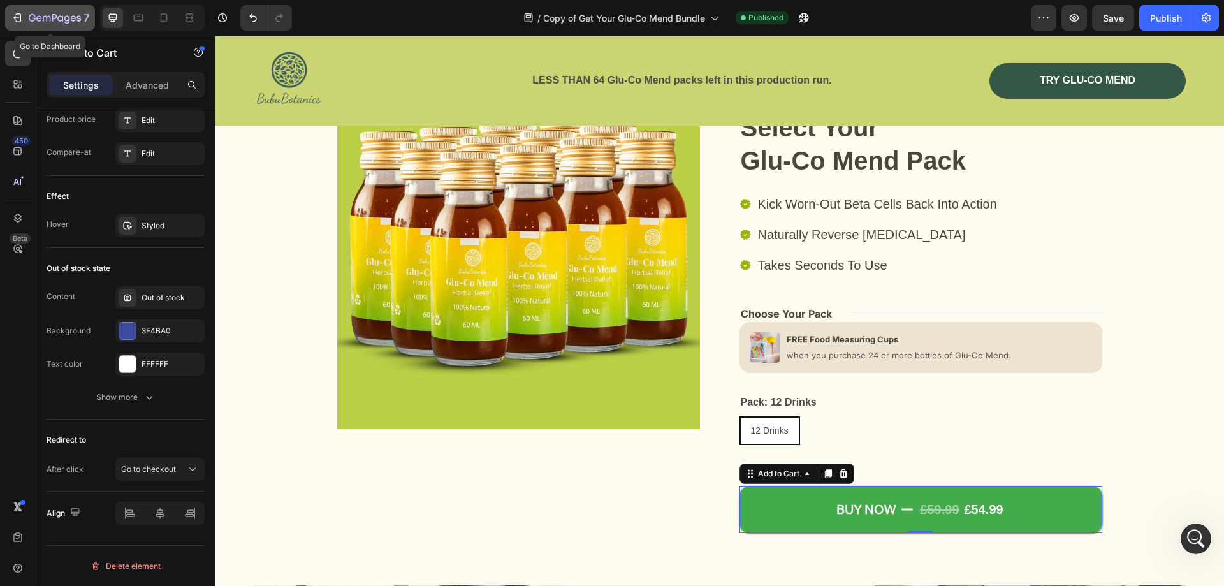
click at [82, 12] on div "7" at bounding box center [59, 17] width 61 height 15
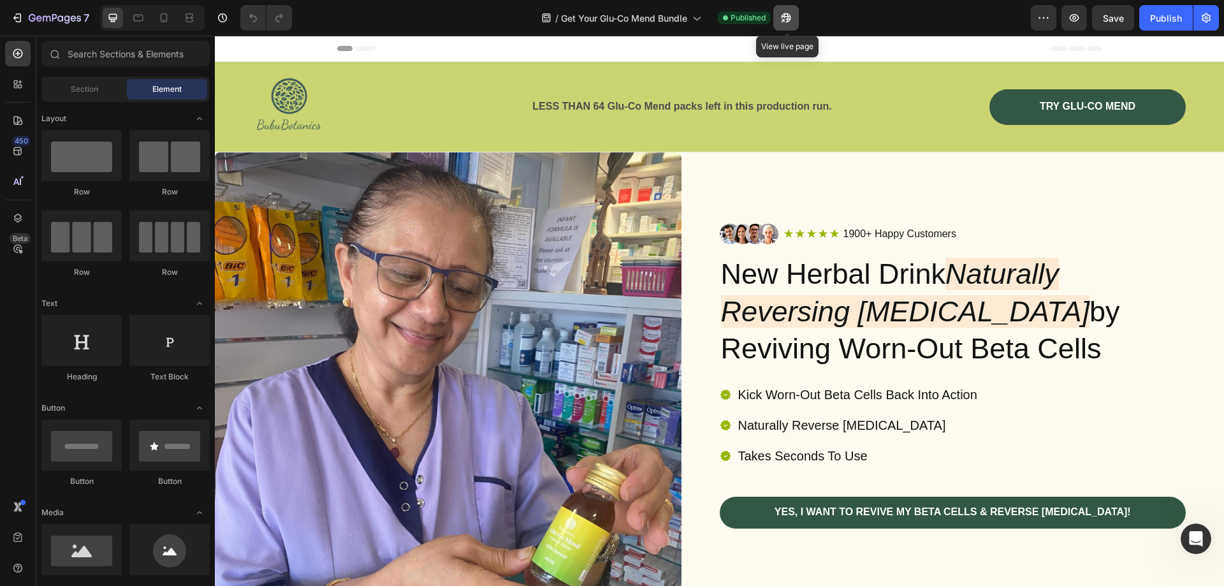
click at [791, 23] on icon "button" at bounding box center [785, 17] width 13 height 13
